Goal: Task Accomplishment & Management: Manage account settings

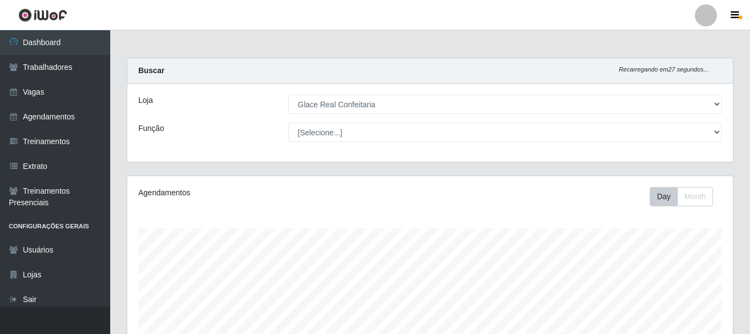
select select "445"
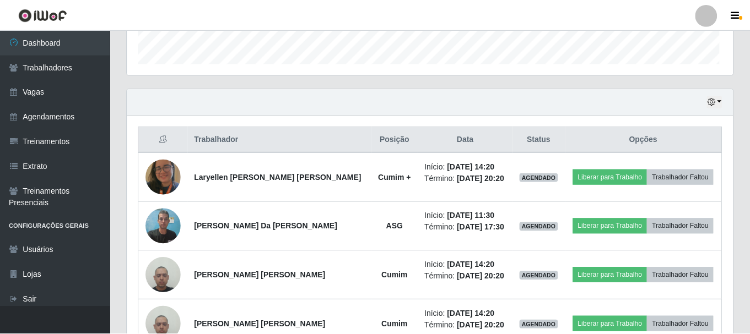
scroll to position [229, 600]
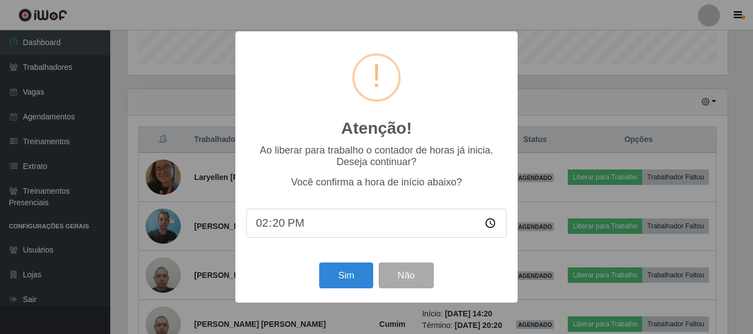
click at [280, 224] on input "14:20" at bounding box center [376, 223] width 260 height 29
click at [337, 272] on button "Sim" at bounding box center [345, 276] width 53 height 26
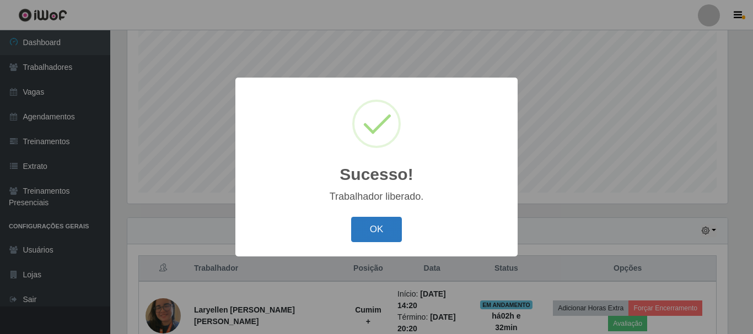
click at [376, 232] on button "OK" at bounding box center [376, 230] width 51 height 26
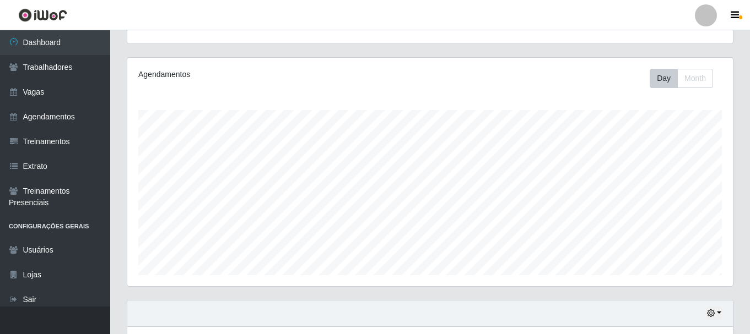
scroll to position [0, 0]
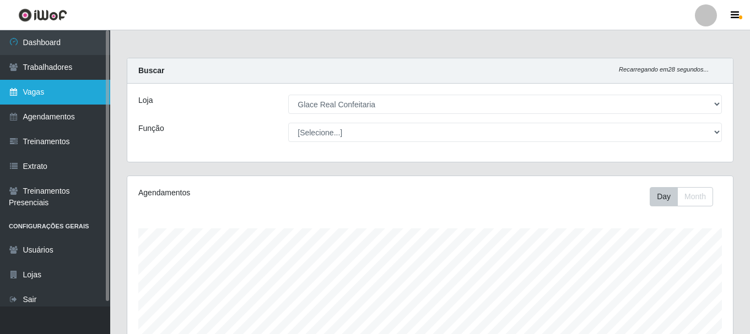
click at [47, 100] on link "Vagas" at bounding box center [55, 92] width 110 height 25
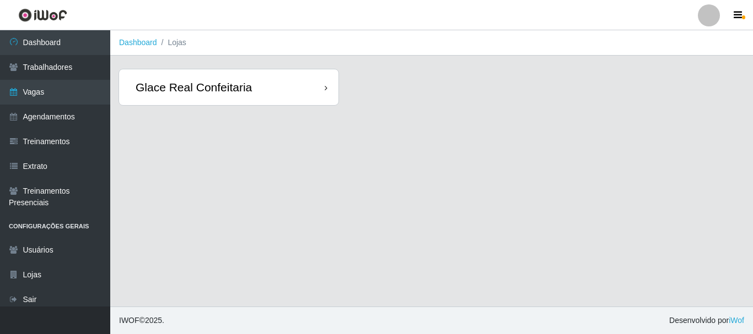
click at [265, 84] on div "Glace Real Confeitaria" at bounding box center [228, 87] width 219 height 36
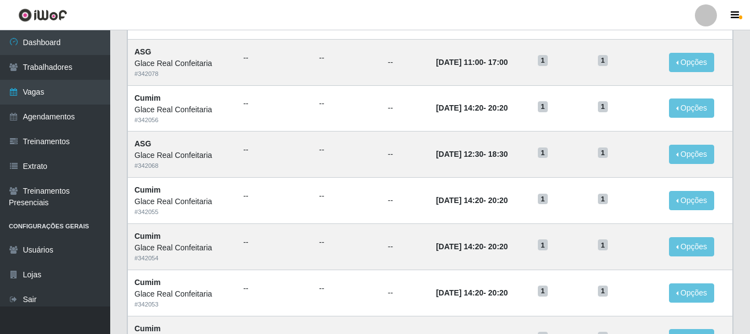
scroll to position [599, 0]
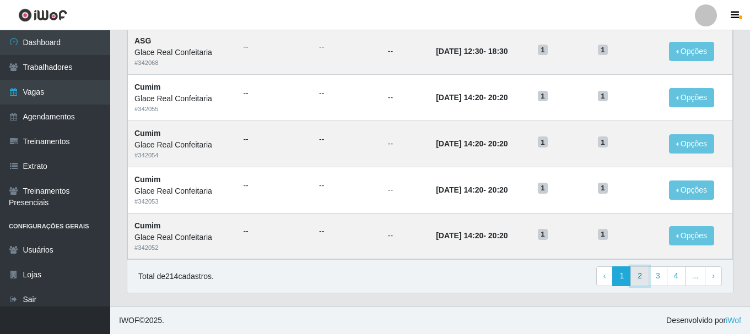
click at [632, 278] on link "2" at bounding box center [639, 277] width 19 height 20
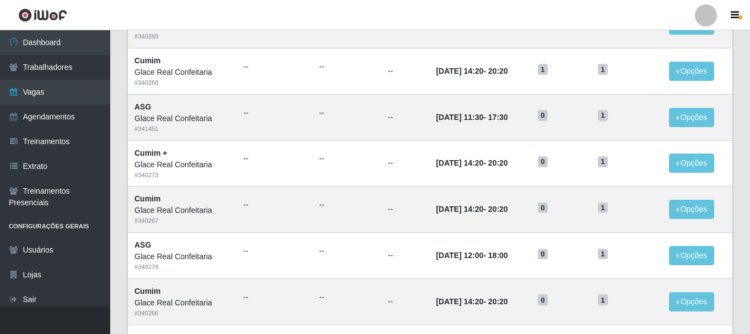
scroll to position [496, 0]
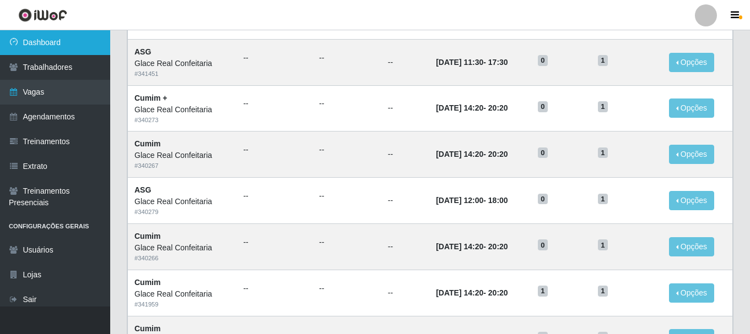
click at [34, 47] on link "Dashboard" at bounding box center [55, 42] width 110 height 25
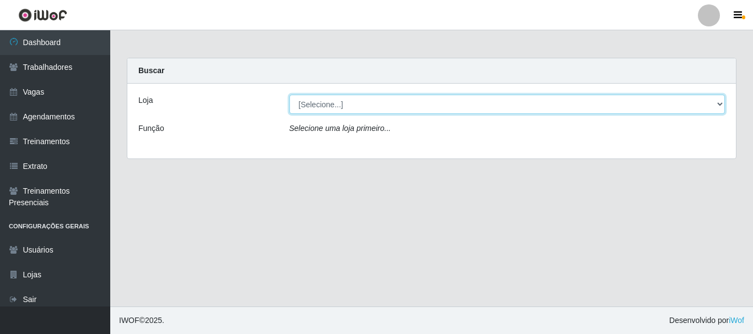
click at [335, 111] on select "[Selecione...] Glace Real Confeitaria" at bounding box center [507, 104] width 436 height 19
select select "445"
click at [289, 95] on select "[Selecione...] Glace Real Confeitaria" at bounding box center [507, 104] width 436 height 19
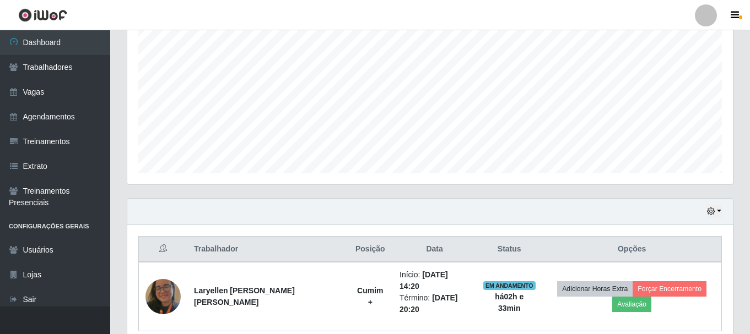
scroll to position [258, 0]
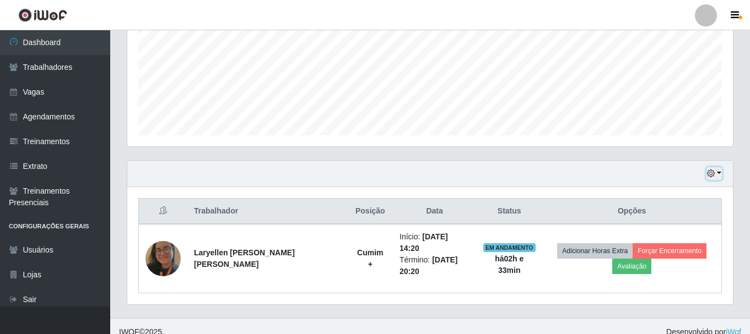
click at [718, 175] on button "button" at bounding box center [713, 173] width 15 height 13
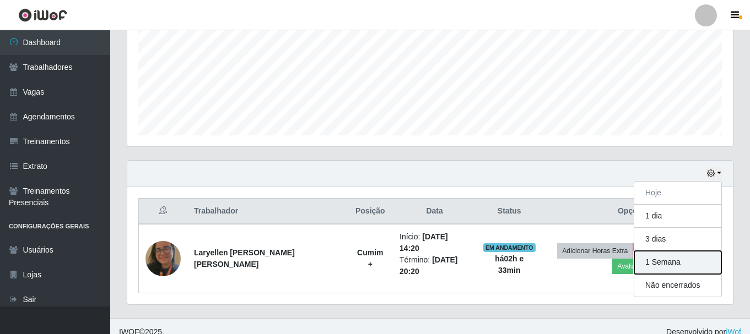
click at [660, 262] on button "1 Semana" at bounding box center [677, 262] width 87 height 23
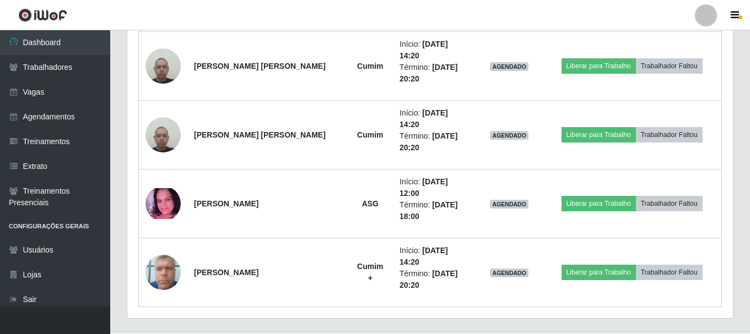
scroll to position [614, 0]
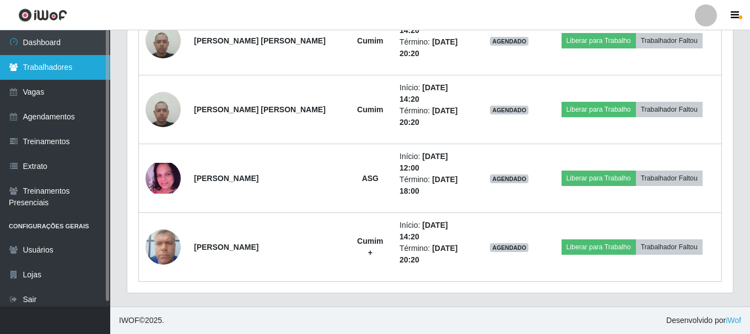
click at [58, 60] on link "Trabalhadores" at bounding box center [55, 67] width 110 height 25
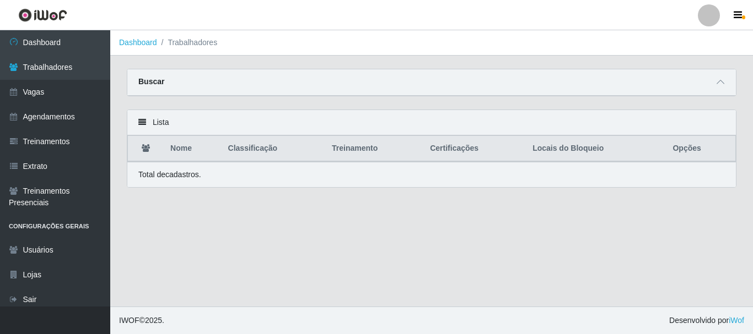
click at [712, 85] on div "Buscar" at bounding box center [431, 82] width 608 height 26
click at [719, 84] on icon at bounding box center [720, 82] width 8 height 8
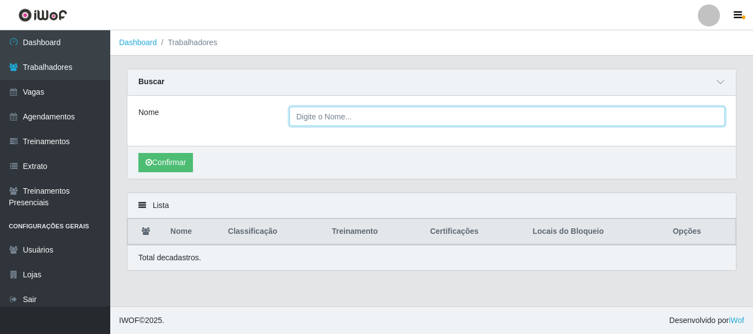
click at [316, 116] on input "Nome" at bounding box center [507, 116] width 436 height 19
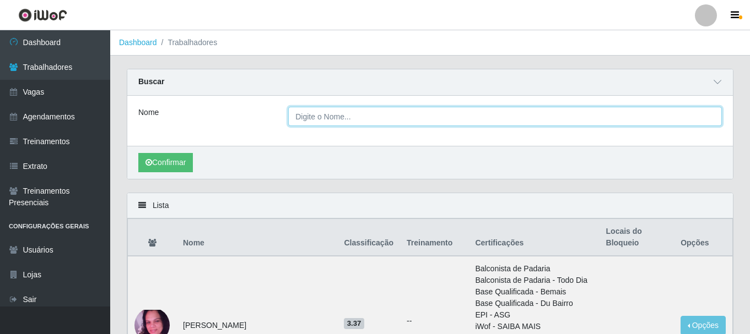
click at [305, 117] on input "Nome" at bounding box center [505, 116] width 434 height 19
click at [138, 153] on button "Confirmar" at bounding box center [165, 162] width 55 height 19
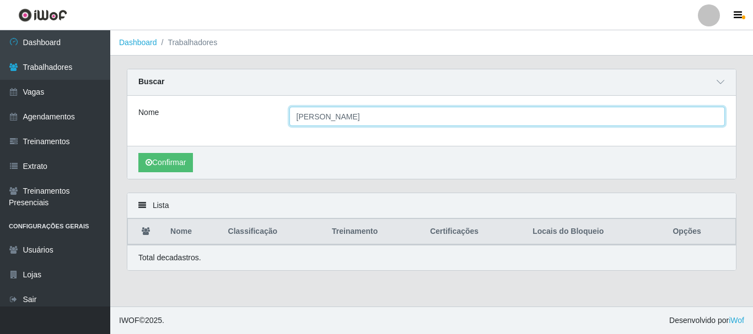
type input "jose"
click at [138, 153] on button "Confirmar" at bounding box center [165, 162] width 55 height 19
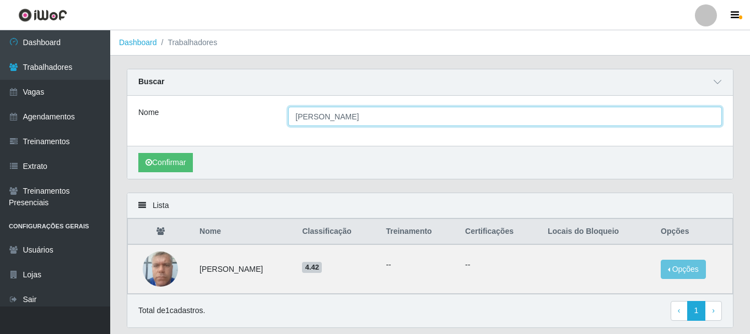
scroll to position [35, 0]
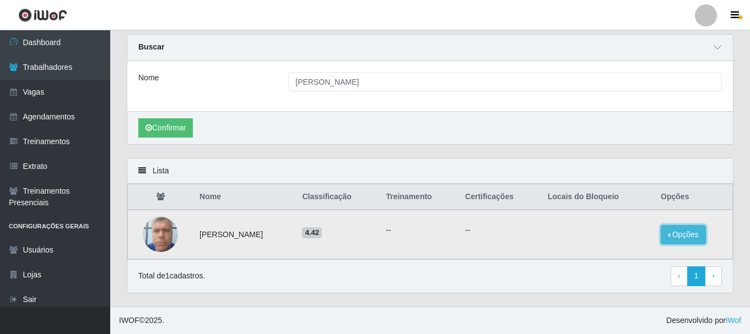
click at [679, 228] on button "Opções" at bounding box center [683, 234] width 45 height 19
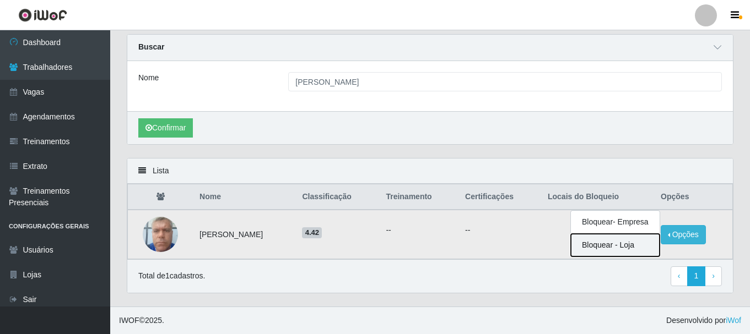
click at [641, 245] on button "Bloquear - Loja" at bounding box center [615, 245] width 89 height 23
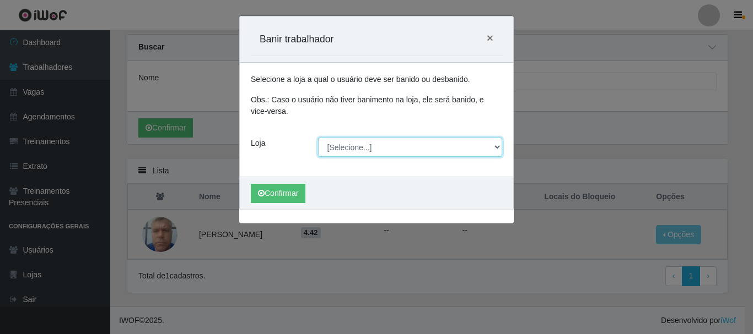
click at [343, 148] on select "[Selecione...] Glace Real Confeitaria" at bounding box center [410, 147] width 185 height 19
select select "445"
click at [318, 138] on select "[Selecione...] Glace Real Confeitaria" at bounding box center [410, 147] width 185 height 19
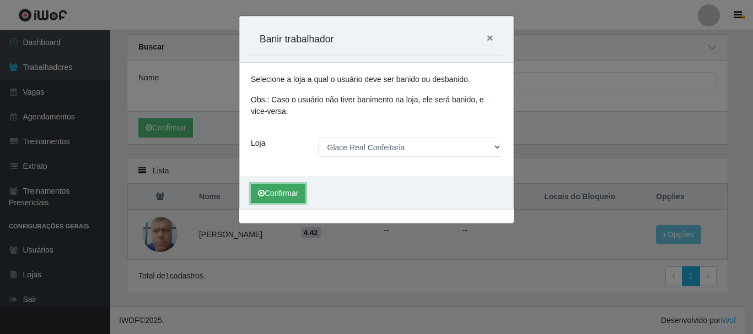
click at [286, 194] on button "Confirmar" at bounding box center [278, 193] width 55 height 19
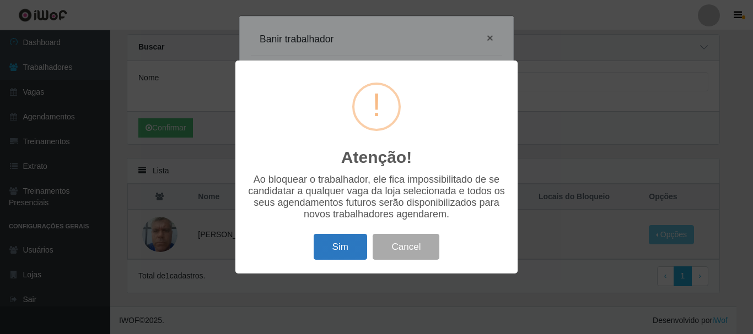
click at [342, 246] on button "Sim" at bounding box center [339, 247] width 53 height 26
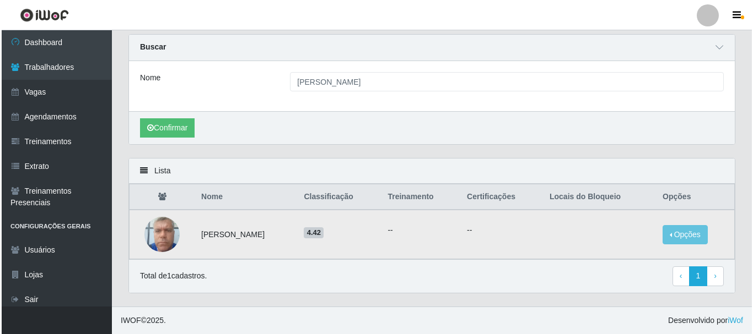
scroll to position [0, 0]
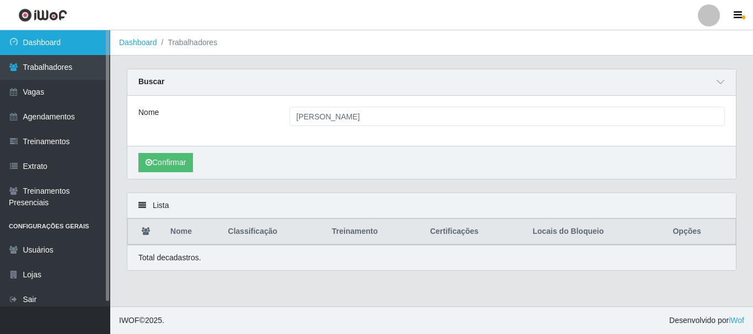
click at [71, 47] on link "Dashboard" at bounding box center [55, 42] width 110 height 25
